Goal: Find contact information: Find contact information

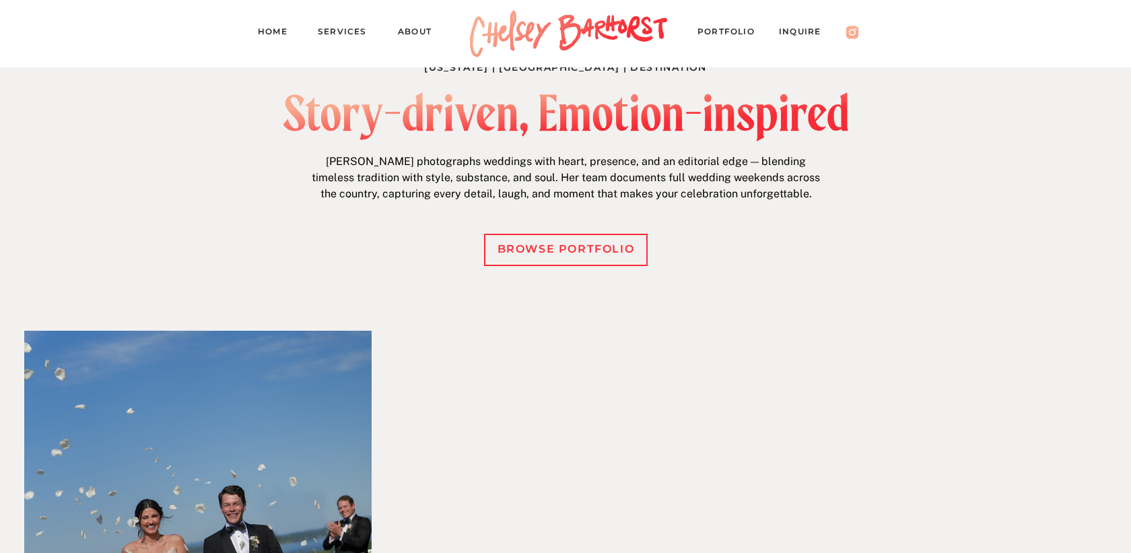
scroll to position [549, 0]
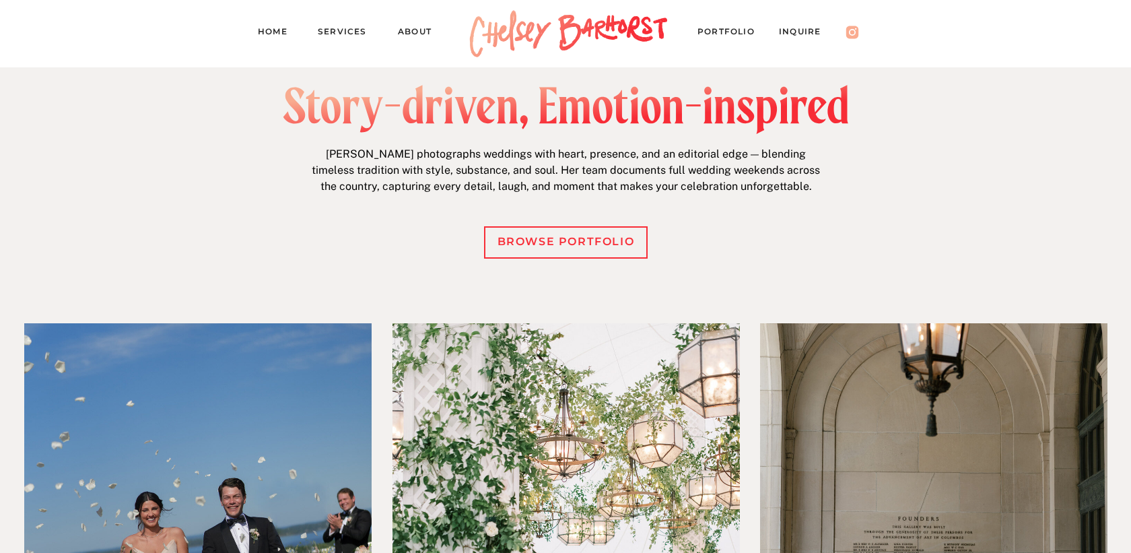
click at [363, 197] on p "[PERSON_NAME] photographs weddings with heart, presence, and an editorial edge …" at bounding box center [566, 172] width 518 height 53
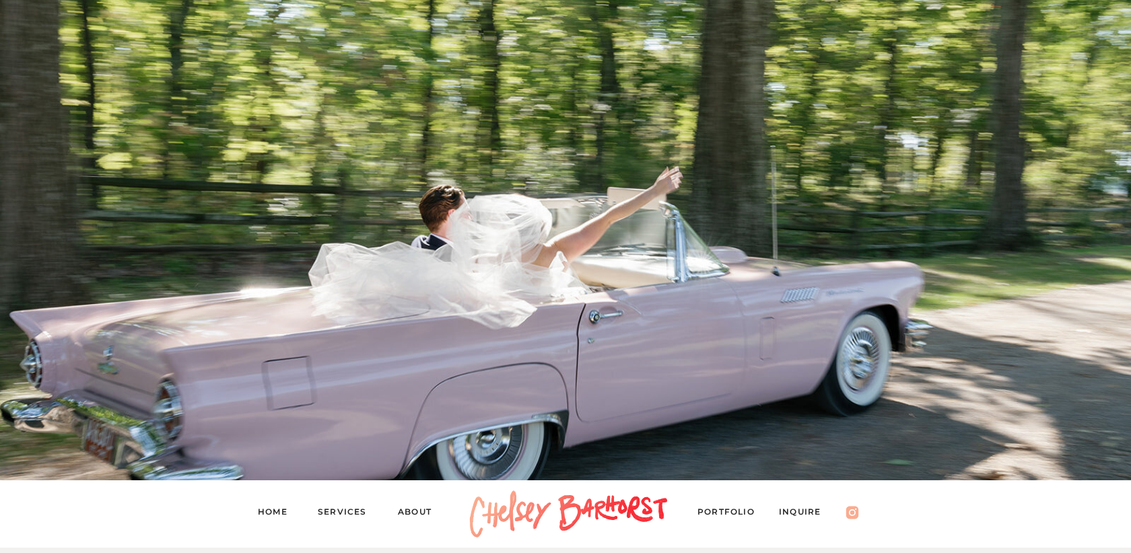
scroll to position [459, 0]
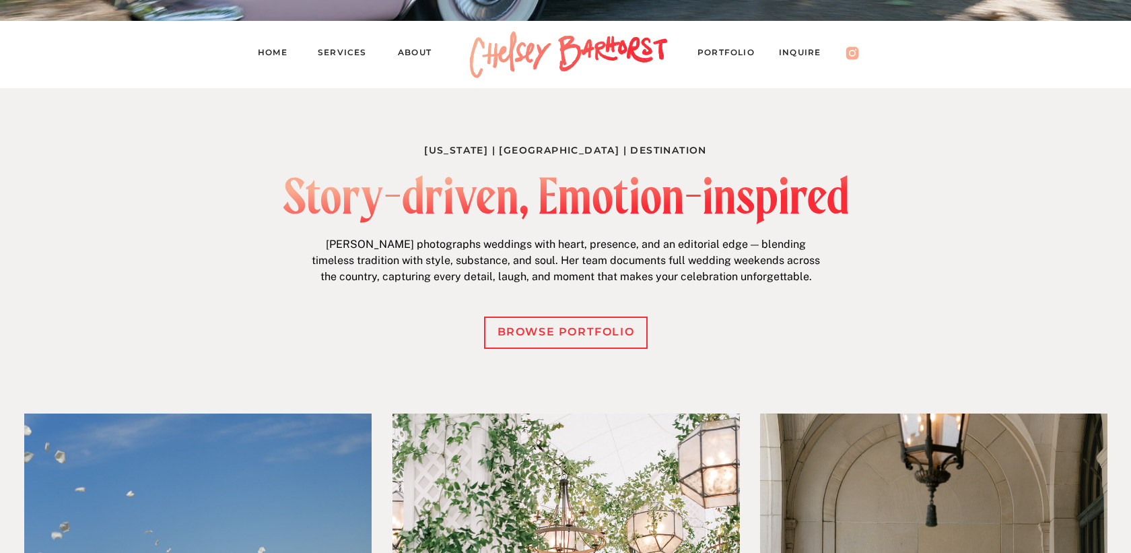
click at [741, 48] on nav "PORTFOLIO" at bounding box center [732, 54] width 70 height 19
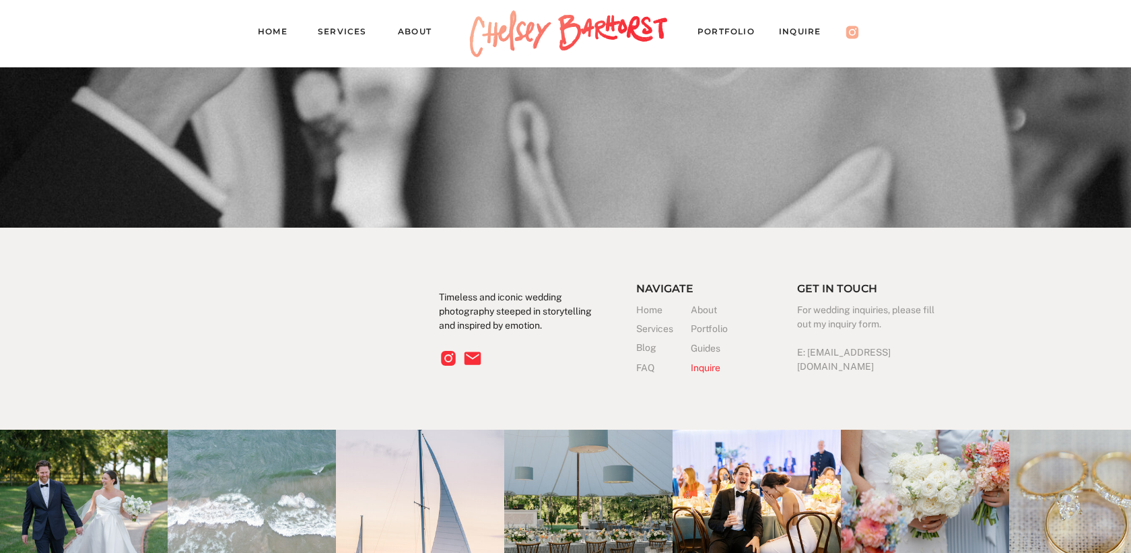
scroll to position [12999, 0]
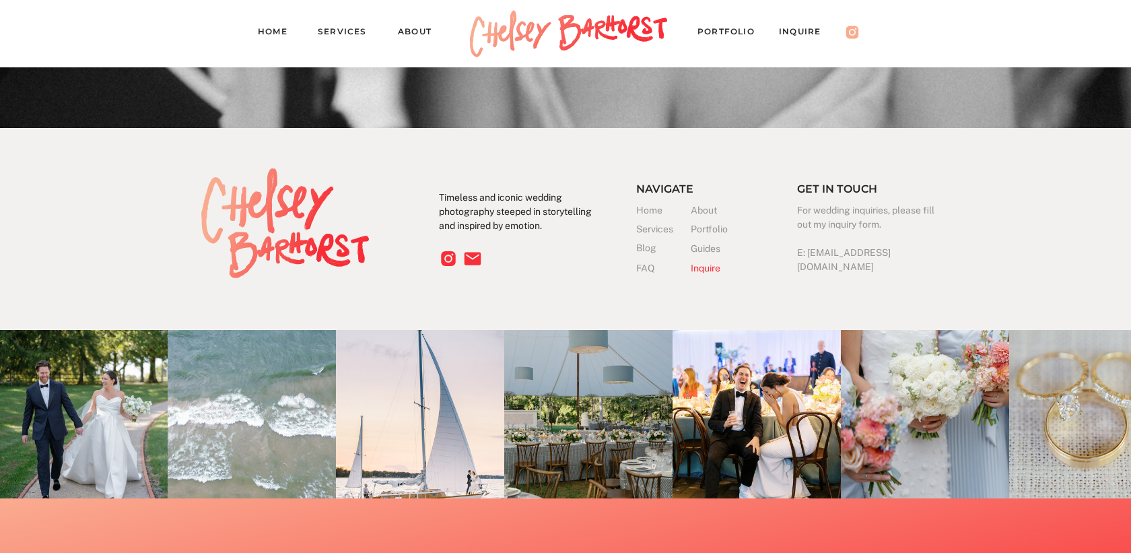
click at [411, 38] on nav "About" at bounding box center [421, 33] width 46 height 19
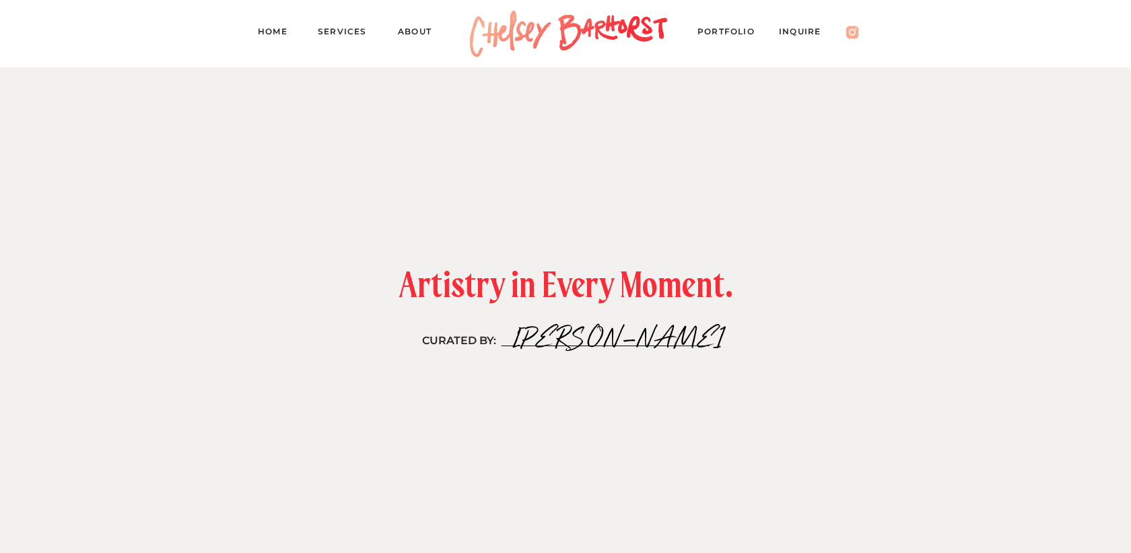
scroll to position [866, 0]
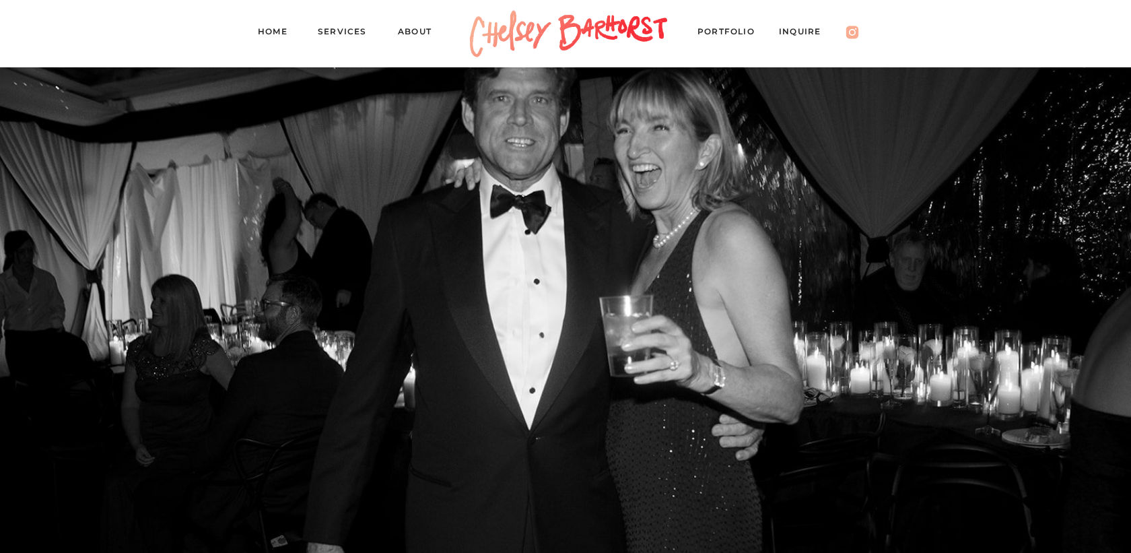
click at [347, 31] on nav "Services" at bounding box center [348, 33] width 61 height 19
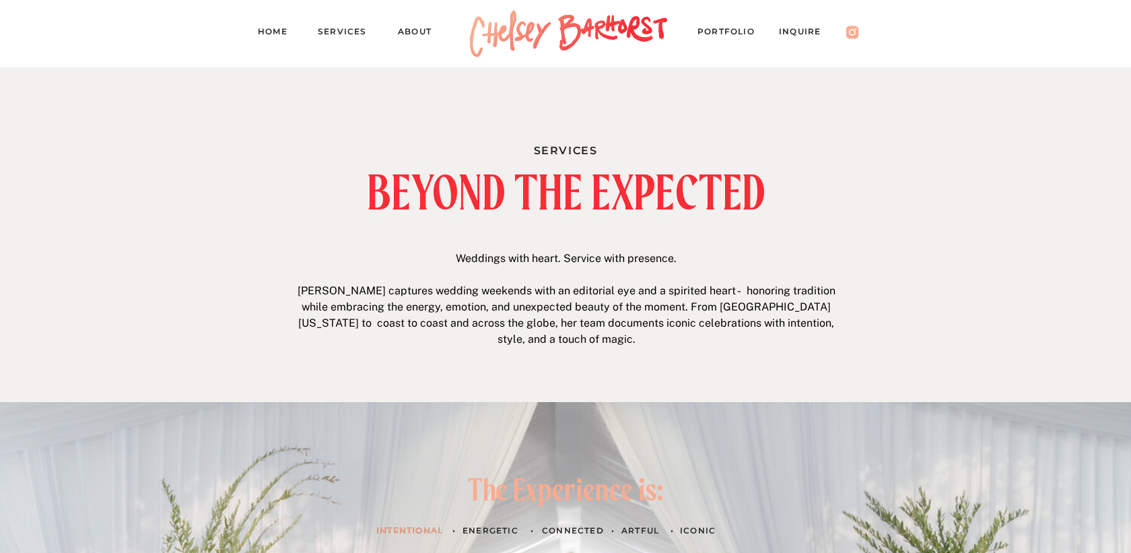
click at [793, 37] on nav "Inquire" at bounding box center [806, 33] width 55 height 19
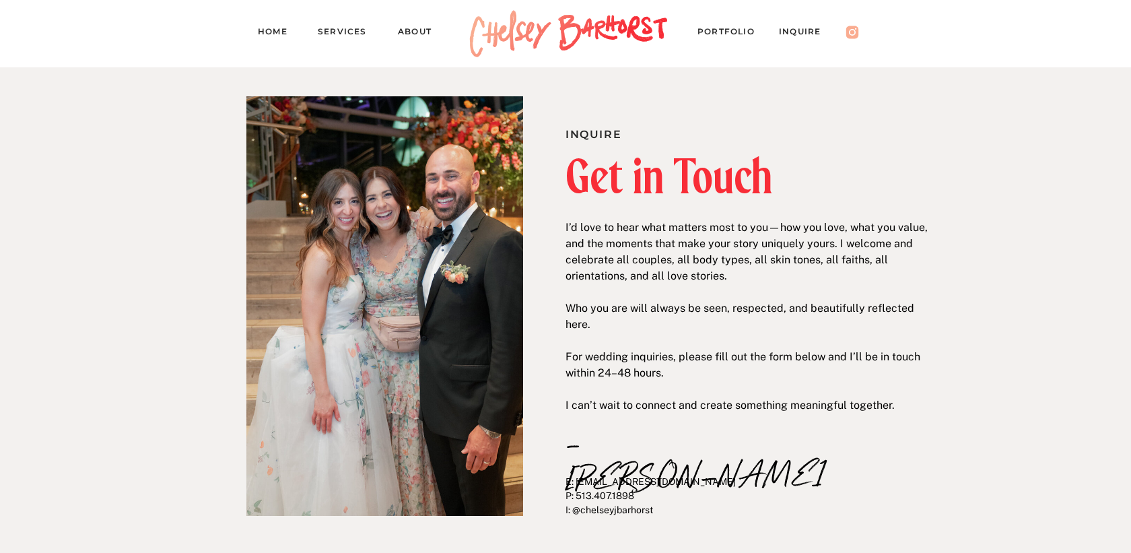
drag, startPoint x: 644, startPoint y: 211, endPoint x: 800, endPoint y: 406, distance: 249.0
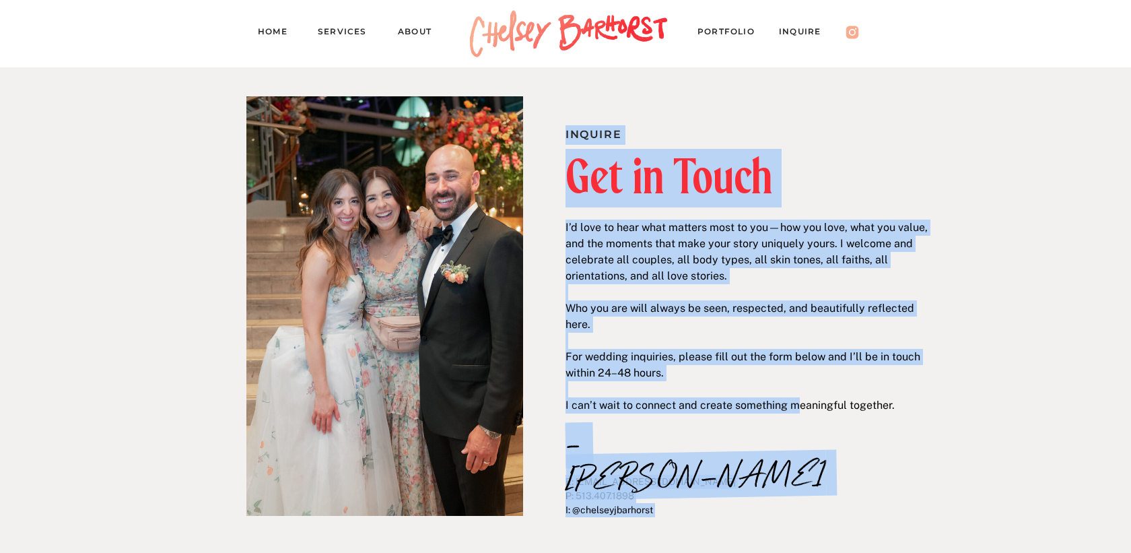
click at [800, 377] on p "I’d love to hear what matters most to you—how you love, what you value, and the…" at bounding box center [747, 298] width 364 height 158
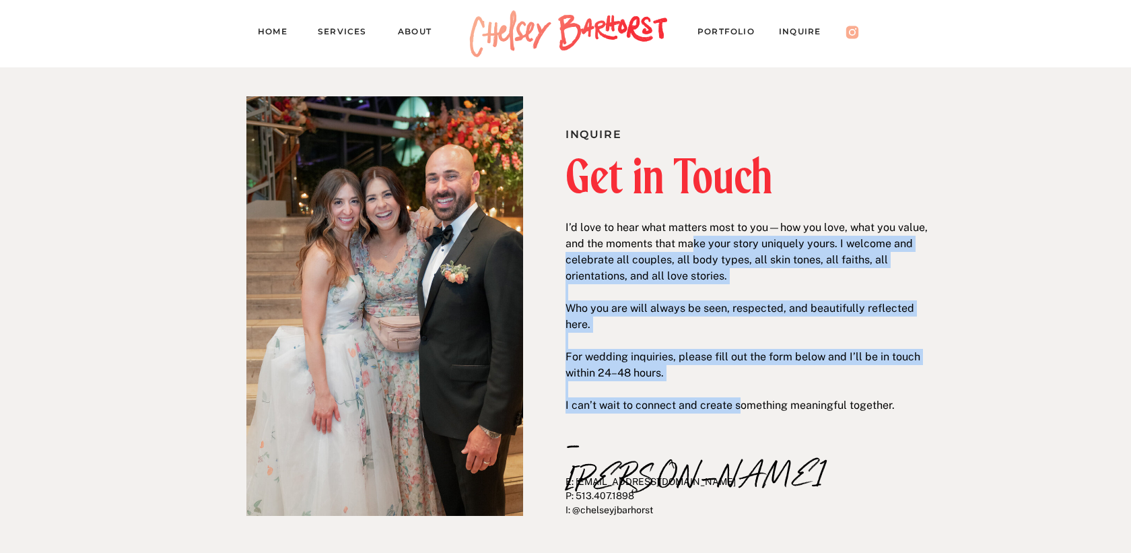
drag, startPoint x: 737, startPoint y: 396, endPoint x: 693, endPoint y: 245, distance: 157.6
click at [693, 246] on p "I’d love to hear what matters most to you—how you love, what you value, and the…" at bounding box center [747, 298] width 364 height 158
click at [693, 245] on p "I’d love to hear what matters most to you—how you love, what you value, and the…" at bounding box center [747, 298] width 364 height 158
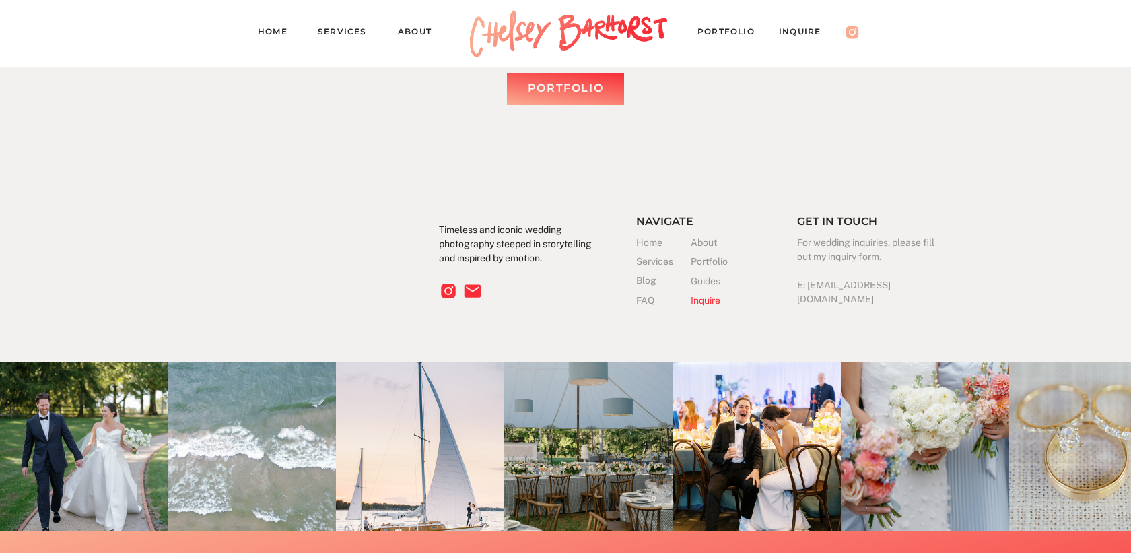
scroll to position [2165, 0]
